Goal: Transaction & Acquisition: Purchase product/service

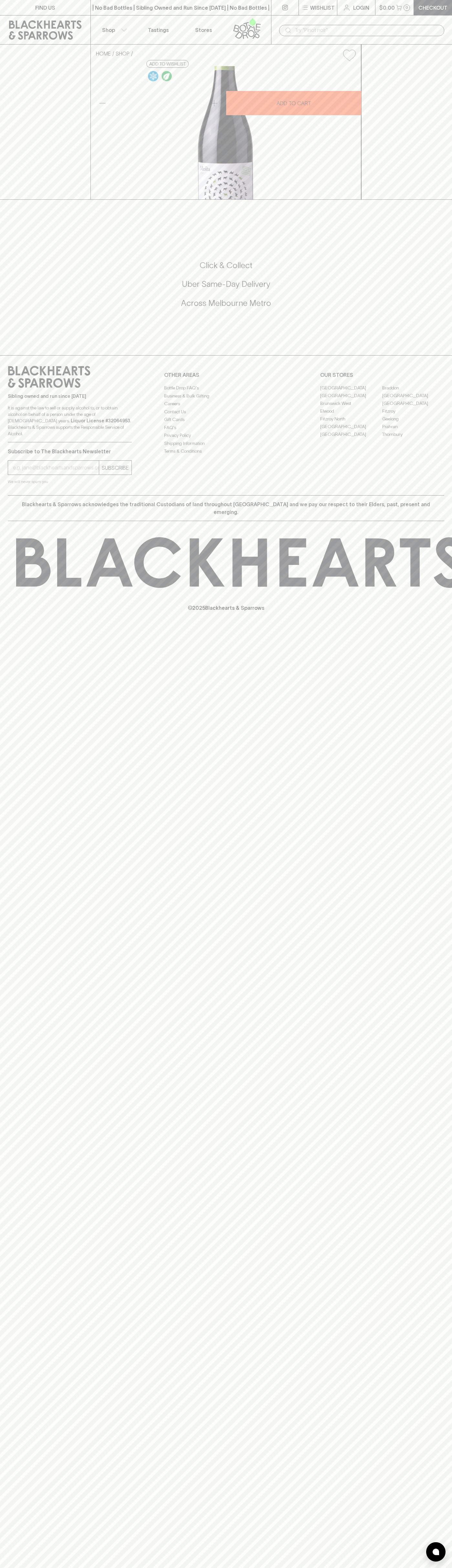
click at [421, 4] on p "Checkout" at bounding box center [433, 7] width 29 height 8
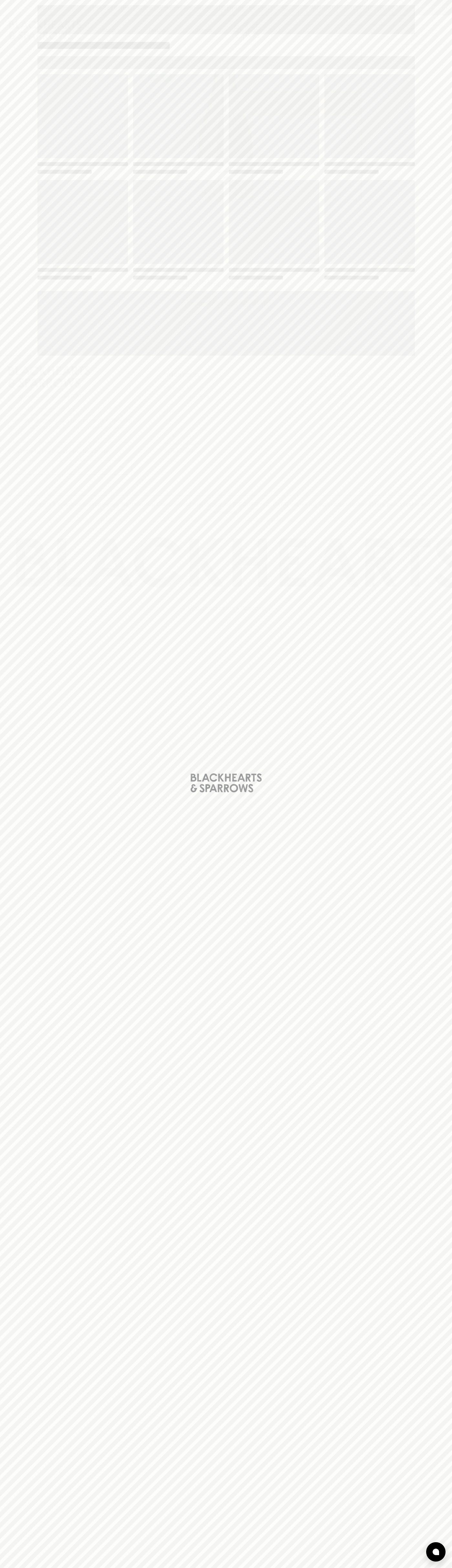
click at [422, 52] on div "Loading" at bounding box center [226, 784] width 452 height 1568
click at [31, 1567] on html "FIND US | No Bad Bottles | Sibling Owned and Run Since [DATE] | No Bad Bottles …" at bounding box center [226, 784] width 452 height 1568
click at [9, 1501] on div "Loading" at bounding box center [226, 784] width 452 height 1568
